Goal: Book appointment/travel/reservation

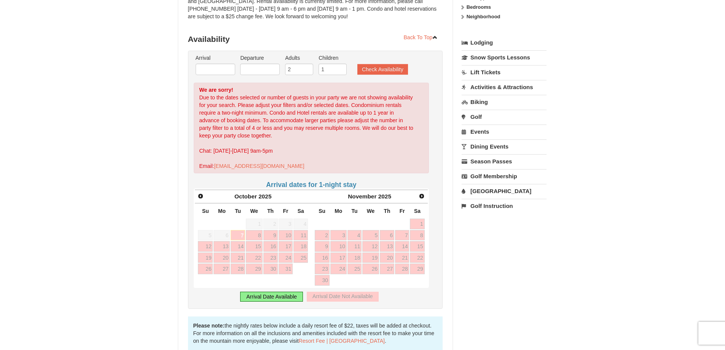
scroll to position [152, 0]
